Goal: Find contact information: Find contact information

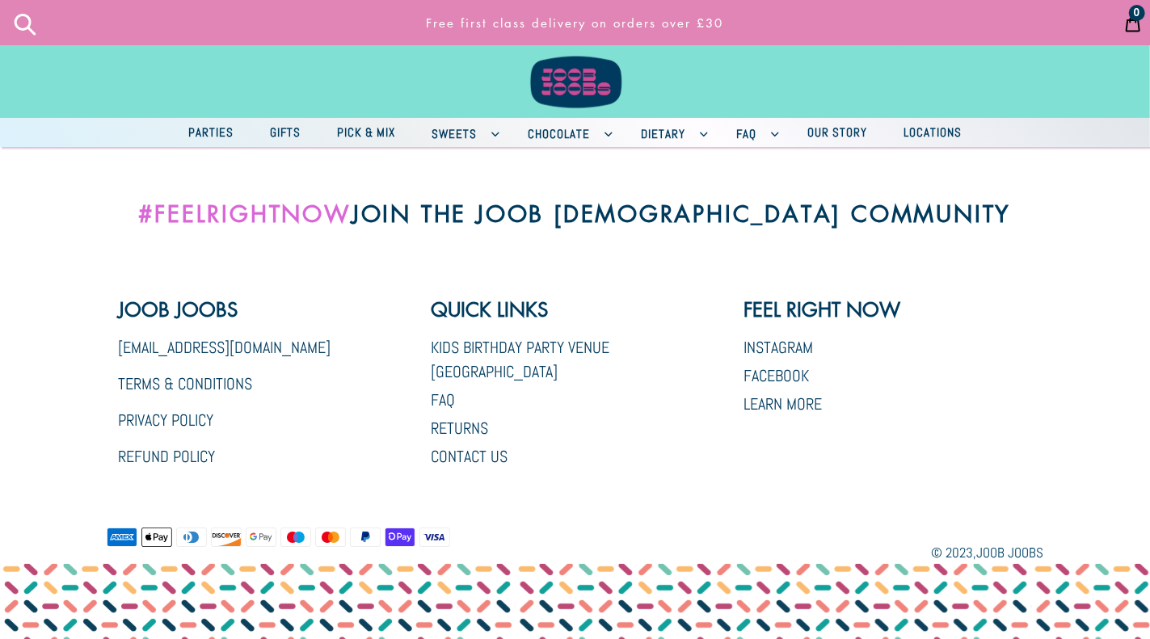
scroll to position [3134, 0]
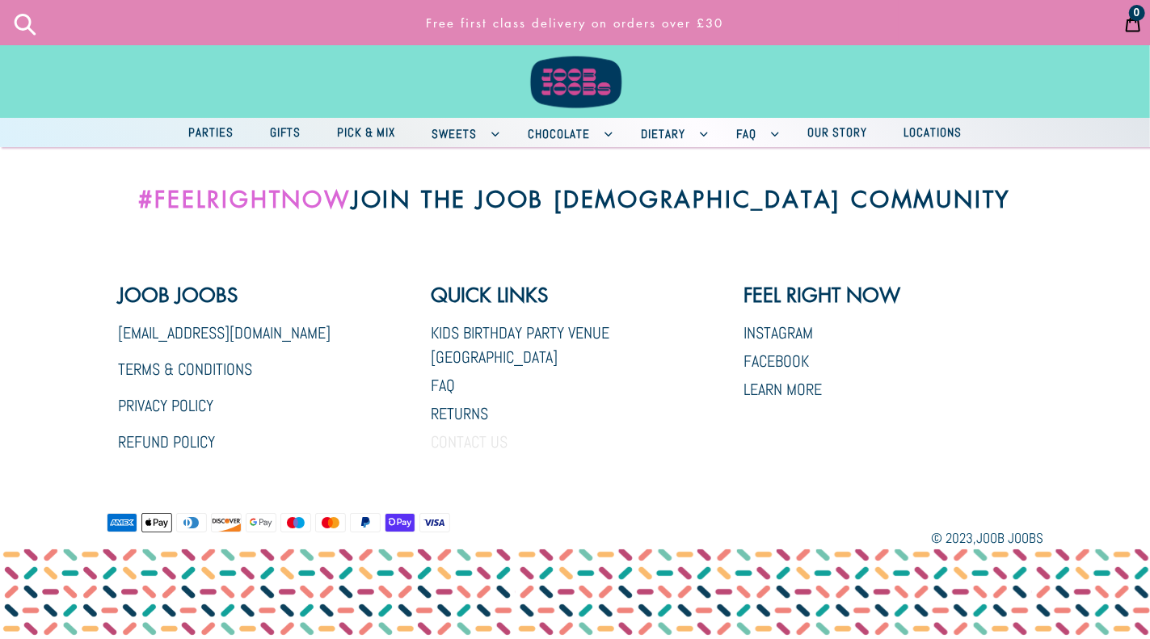
click at [498, 432] on link "Contact Us" at bounding box center [469, 442] width 77 height 21
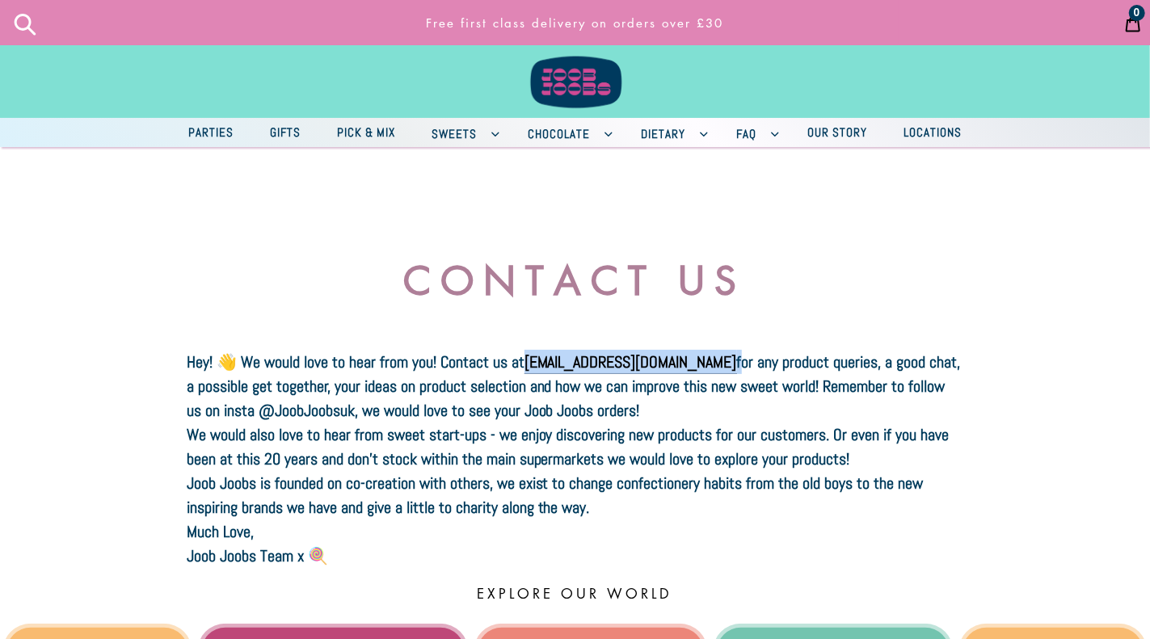
drag, startPoint x: 671, startPoint y: 352, endPoint x: 525, endPoint y: 352, distance: 145.5
click at [525, 352] on b "Hey! 👋 We would love to hear from you! Contact us at [EMAIL_ADDRESS][DOMAIN_NAM…" at bounding box center [574, 387] width 774 height 70
copy b "Hey! 👋 We would love to hear from you! Contact us at [EMAIL_ADDRESS][DOMAIN_NAM…"
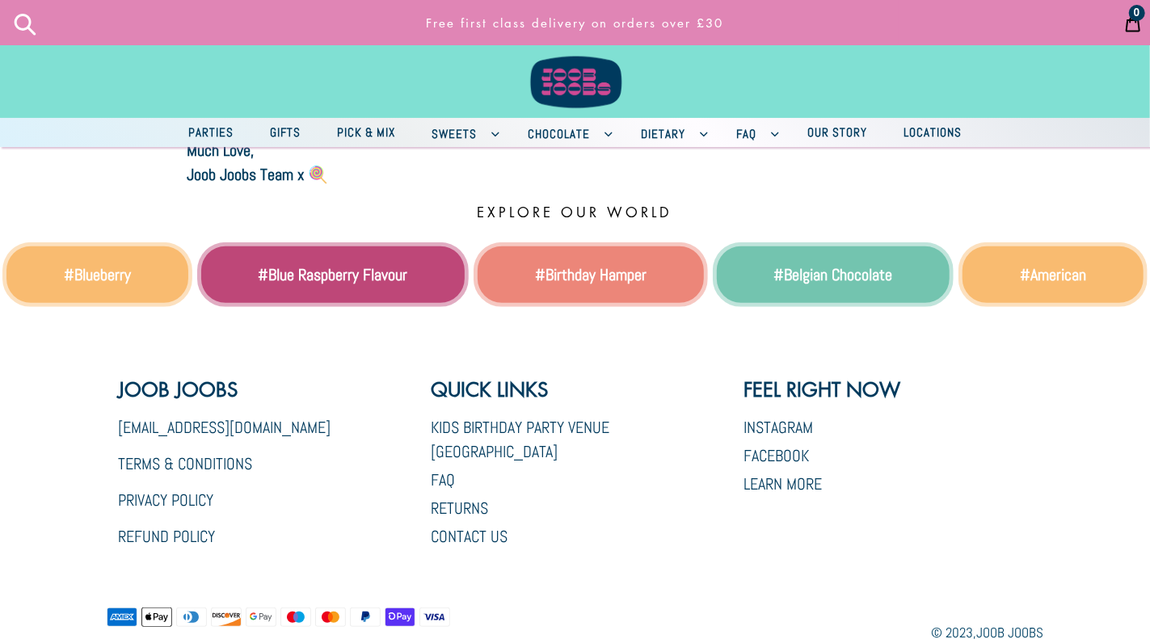
scroll to position [162, 0]
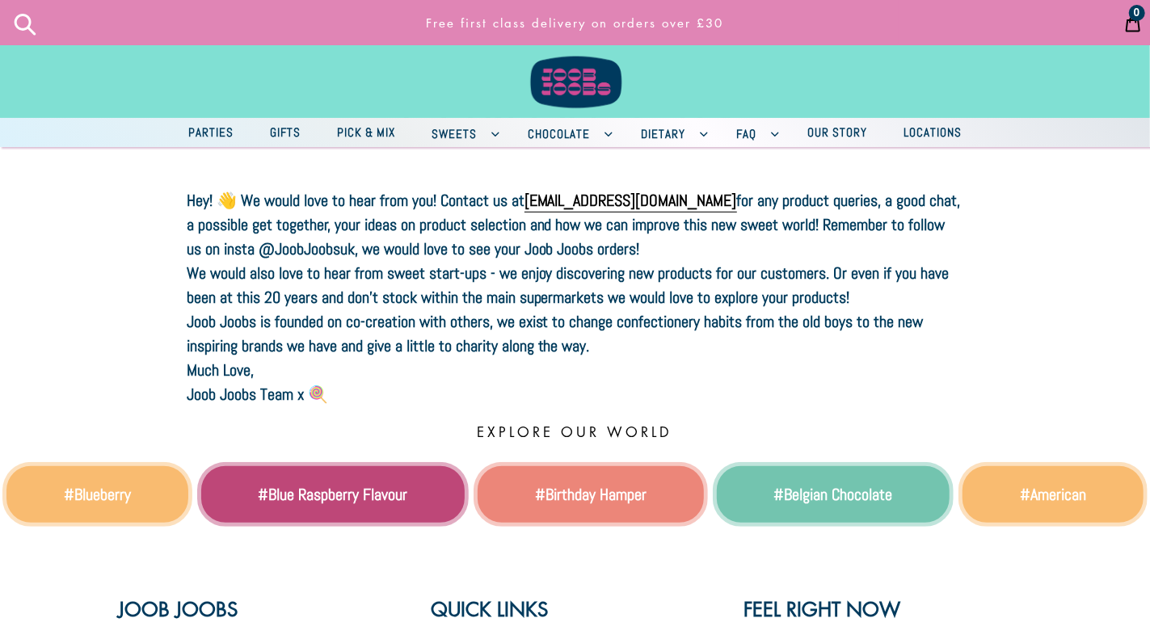
click at [605, 311] on b "Joob Joobs is founded on co-creation with others, we exist to change confection…" at bounding box center [555, 333] width 737 height 45
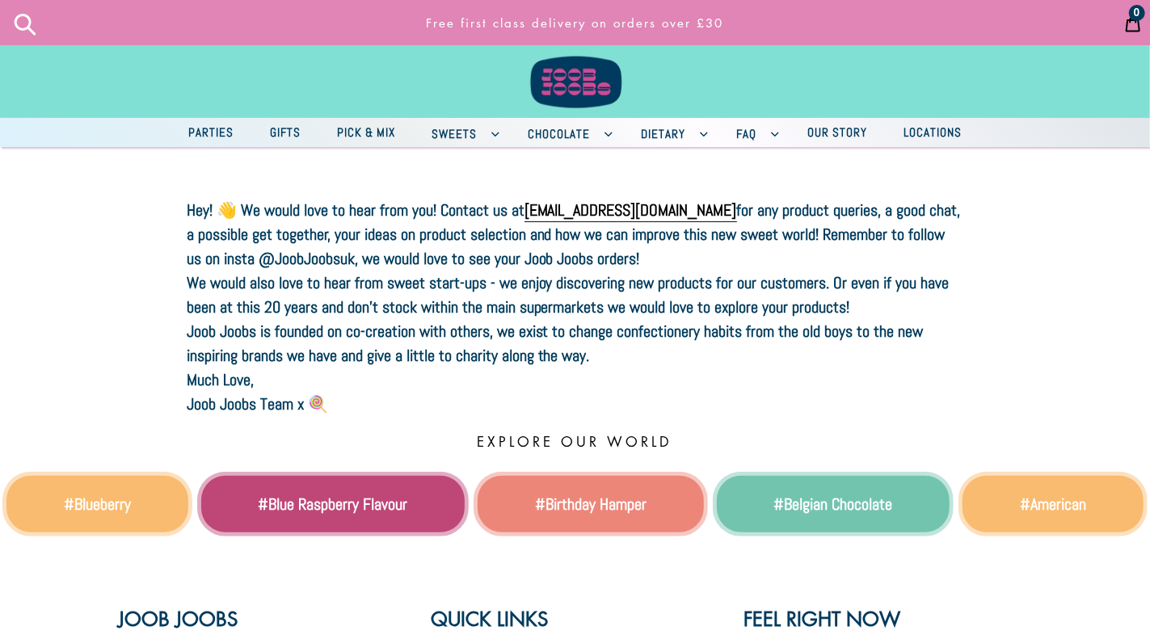
scroll to position [0, 0]
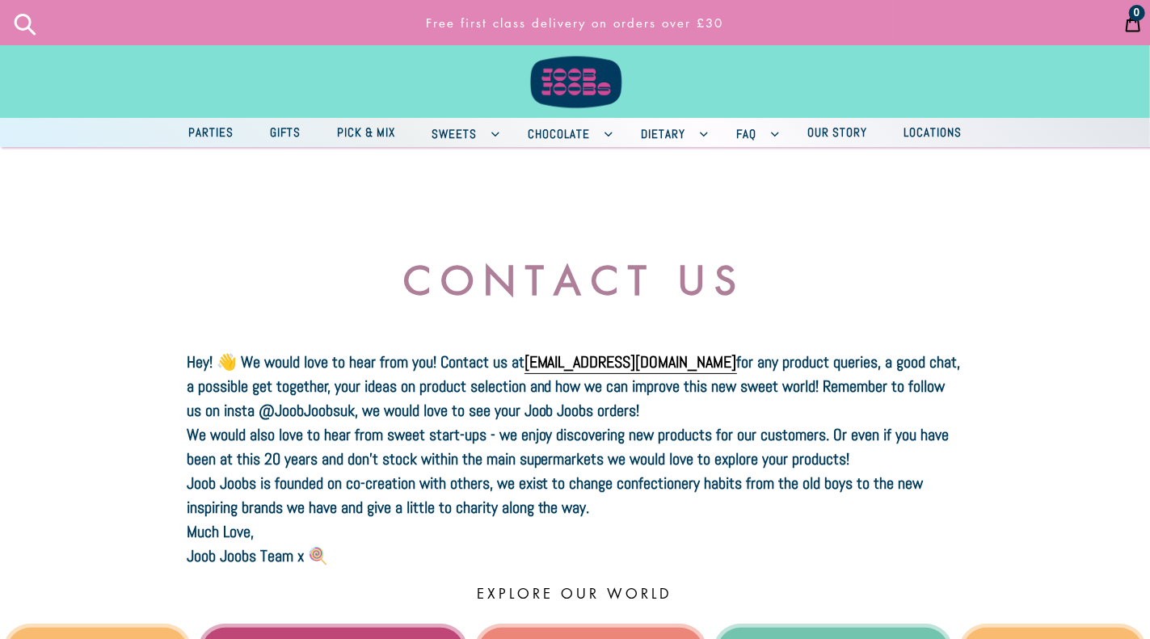
click at [472, 136] on span "Sweets" at bounding box center [453, 134] width 61 height 20
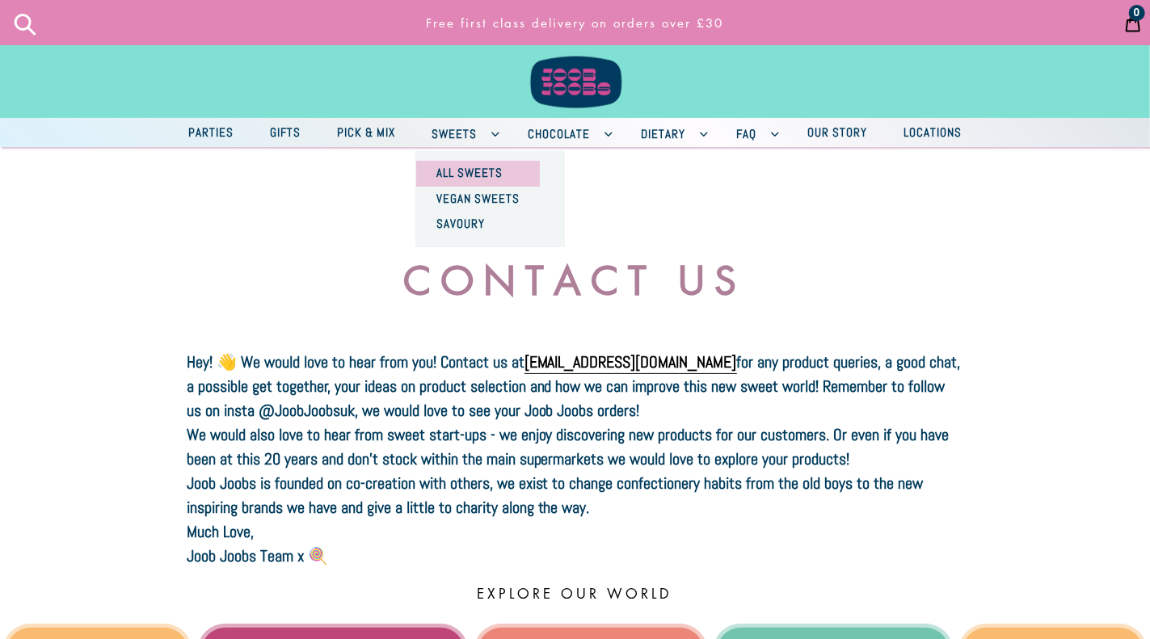
click at [466, 172] on span "All Sweets" at bounding box center [469, 172] width 82 height 20
